Goal: Information Seeking & Learning: Learn about a topic

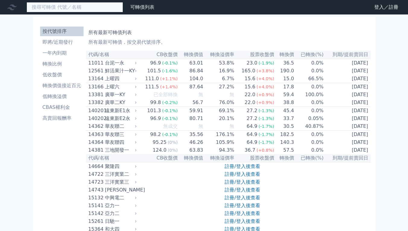
click at [94, 9] on input at bounding box center [75, 7] width 96 height 10
type input "="
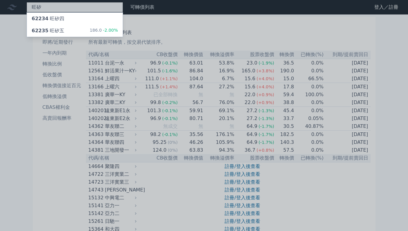
type input "旺矽"
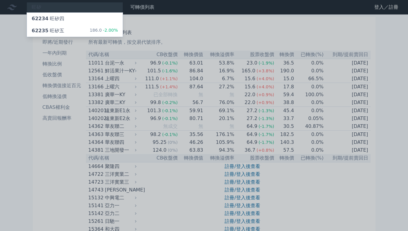
click at [109, 28] on span "-2.00%" at bounding box center [110, 30] width 16 height 5
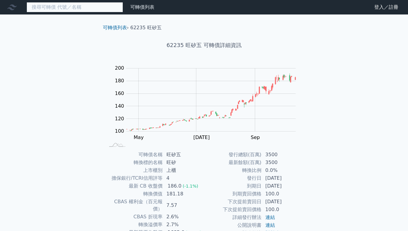
click at [94, 5] on input at bounding box center [75, 7] width 96 height 10
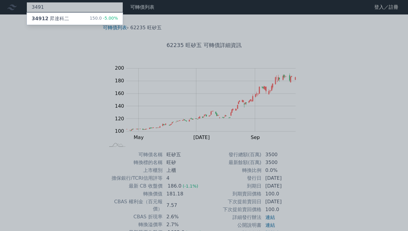
type input "3491"
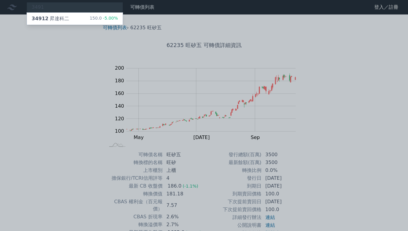
click at [94, 18] on div "150.0 -5.00%" at bounding box center [104, 18] width 28 height 7
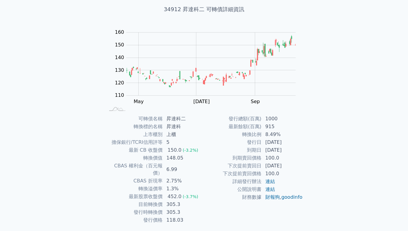
scroll to position [48, 0]
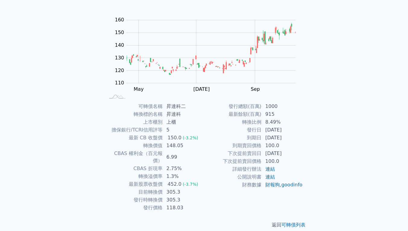
drag, startPoint x: 296, startPoint y: 137, endPoint x: 266, endPoint y: 130, distance: 30.6
click at [264, 128] on tbody "發行總額(百萬) 1000 最新餘額(百萬) 915 轉換比例 8.49% 發行日 [DATE] 到期日 [DATE] 到期賣回價格 100.0 下次提前賣回…" at bounding box center [253, 146] width 99 height 86
drag, startPoint x: 301, startPoint y: 151, endPoint x: 257, endPoint y: 226, distance: 86.8
click at [301, 151] on td "[DATE]" at bounding box center [282, 154] width 41 height 8
